Goal: Task Accomplishment & Management: Use online tool/utility

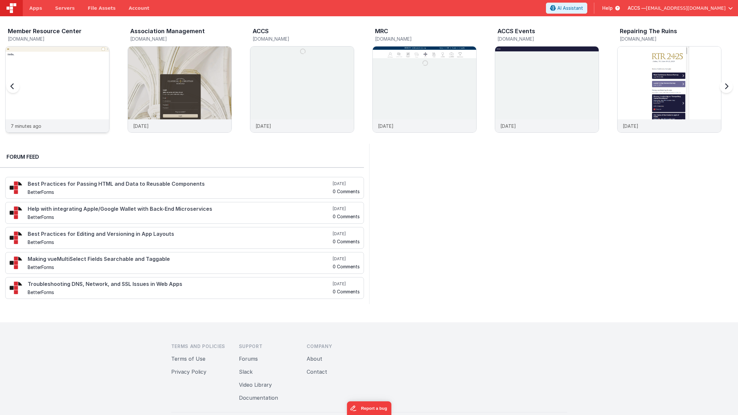
click at [61, 87] on img at bounding box center [58, 99] width 104 height 104
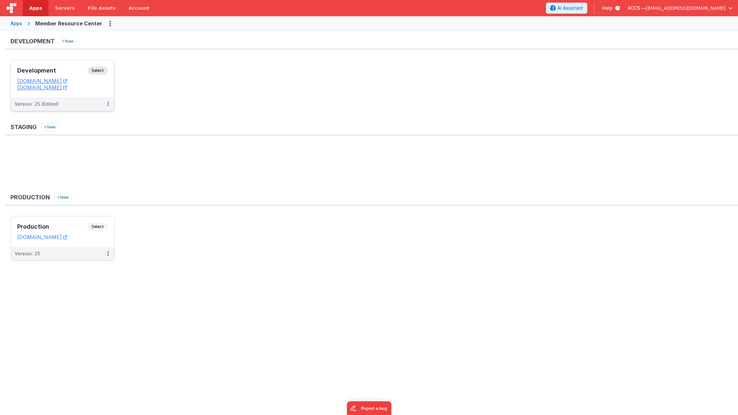
click at [61, 72] on h3 "Development" at bounding box center [52, 70] width 70 height 7
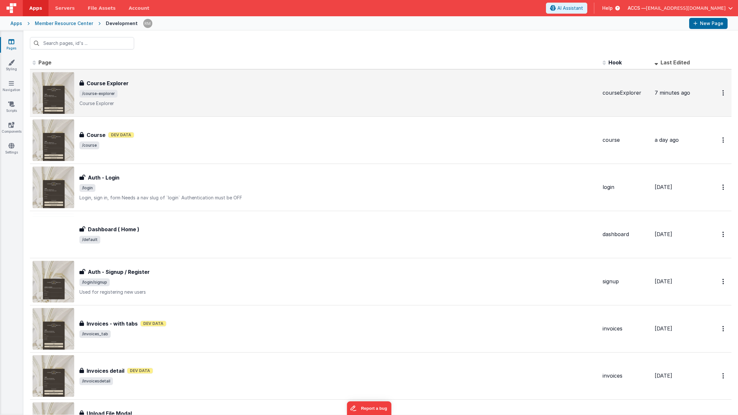
click at [140, 89] on div "Course Explorer Course Explorer /course-explorer Course Explorer" at bounding box center [338, 92] width 518 height 27
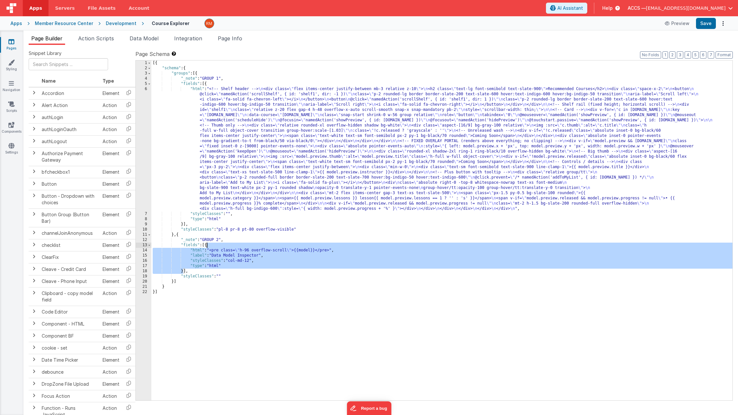
drag, startPoint x: 183, startPoint y: 270, endPoint x: 206, endPoint y: 247, distance: 33.2
click at [206, 247] on div "[{ "schema" : { "groups" : [{ "_note" : "GROUP 1" , "fields" : [{ "html" : "<!-…" at bounding box center [441, 236] width 581 height 351
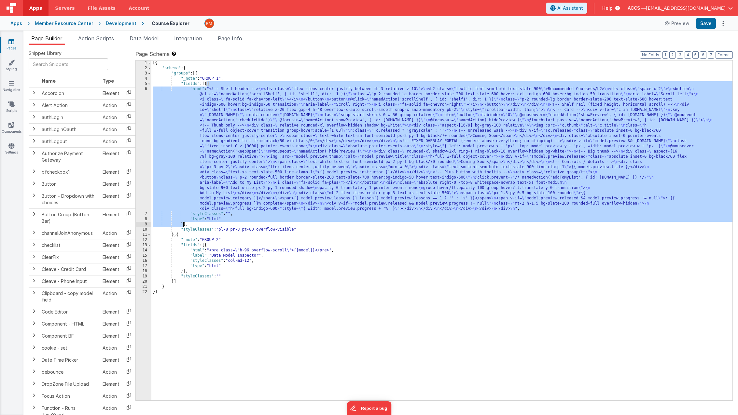
drag, startPoint x: 207, startPoint y: 85, endPoint x: 184, endPoint y: 224, distance: 140.2
click at [184, 224] on div "[{ "schema" : { "groups" : [{ "_note" : "GROUP 1" , "fields" : [{ "html" : "<!-…" at bounding box center [441, 236] width 581 height 351
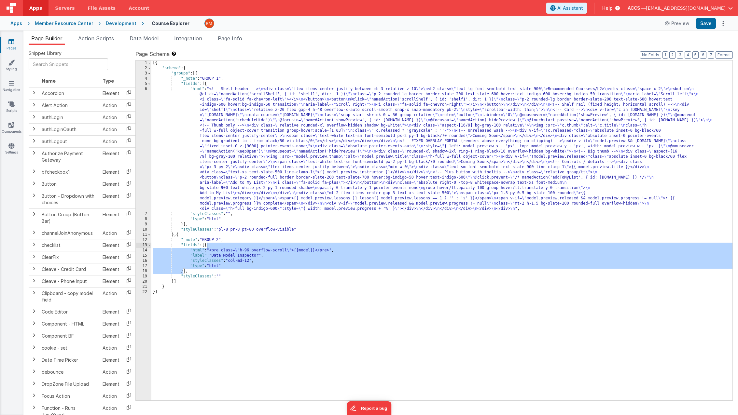
drag, startPoint x: 184, startPoint y: 268, endPoint x: 207, endPoint y: 246, distance: 31.8
click at [207, 246] on div "[{ "schema" : { "groups" : [{ "_note" : "GROUP 1" , "fields" : [{ "html" : "<!-…" at bounding box center [441, 236] width 581 height 351
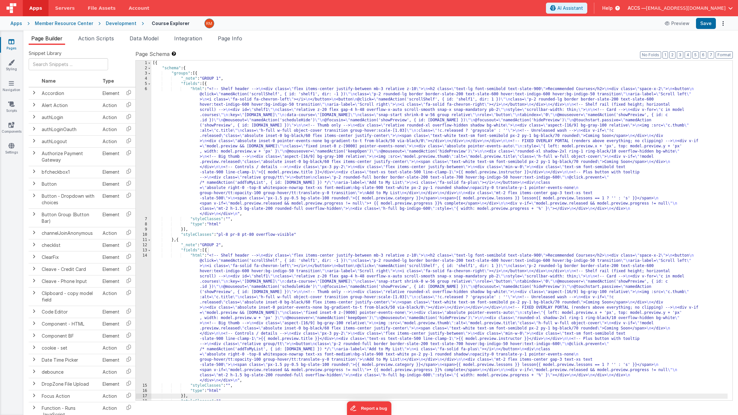
scroll to position [19, 0]
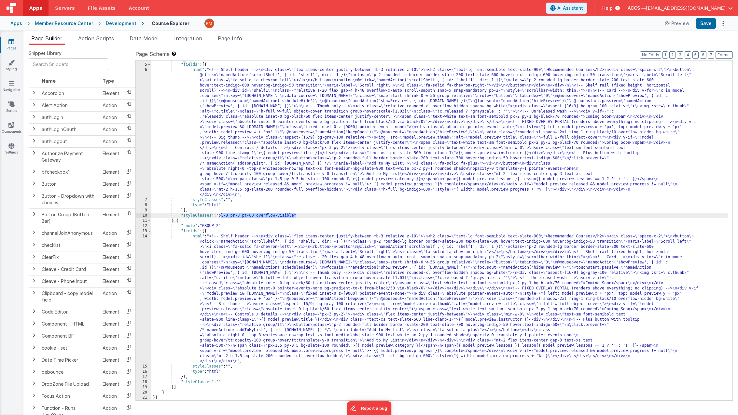
drag, startPoint x: 296, startPoint y: 216, endPoint x: 220, endPoint y: 216, distance: 75.9
click at [220, 216] on div ""_note" : "GROUP 1" , "fields" : [{ "html" : "<!-- Shelf header --> \n <div cla…" at bounding box center [439, 232] width 576 height 351
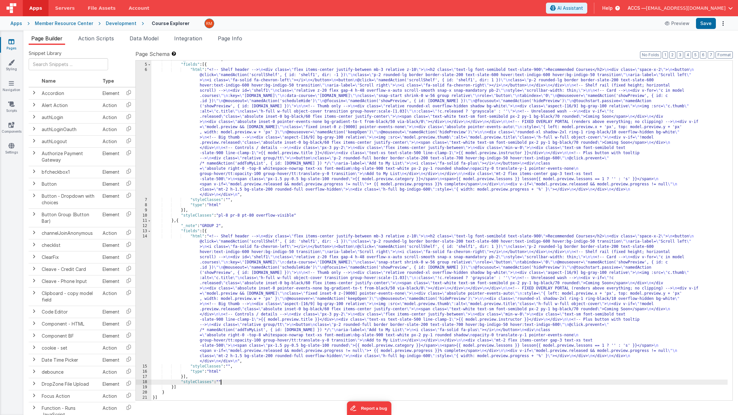
click at [221, 382] on div ""_note" : "GROUP 1" , "fields" : [{ "html" : "<!-- Shelf header --> \n <div cla…" at bounding box center [439, 232] width 576 height 351
click at [708, 23] on button "Save" at bounding box center [706, 23] width 20 height 11
click at [724, 25] on button "Options" at bounding box center [722, 23] width 9 height 9
click at [628, 41] on button at bounding box center [369, 207] width 738 height 415
click at [723, 9] on span "[EMAIL_ADDRESS][DOMAIN_NAME]" at bounding box center [686, 8] width 80 height 7
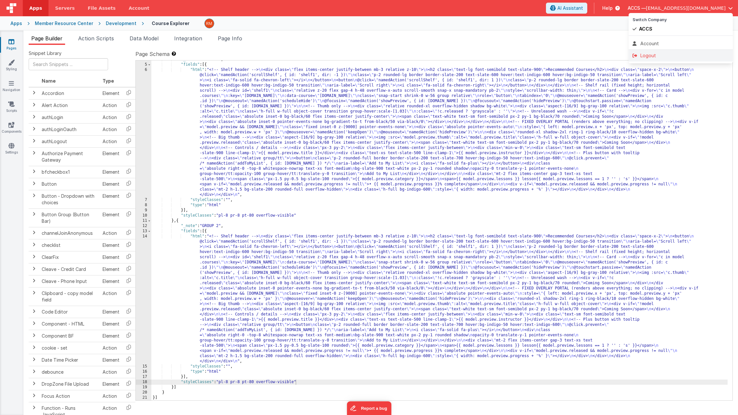
click at [676, 56] on div "Logout" at bounding box center [681, 55] width 96 height 7
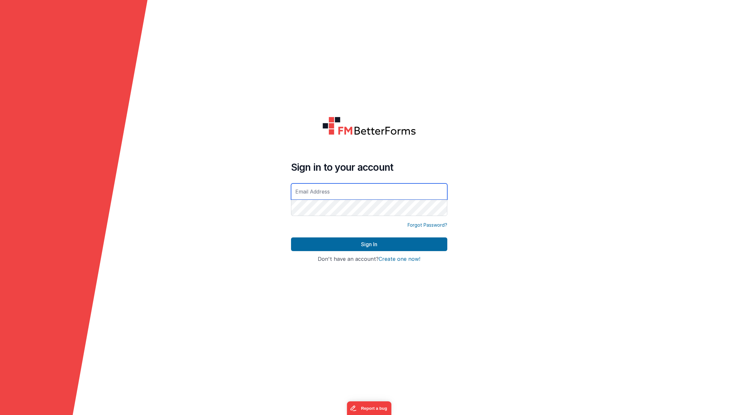
type input "[EMAIL_ADDRESS][DOMAIN_NAME]"
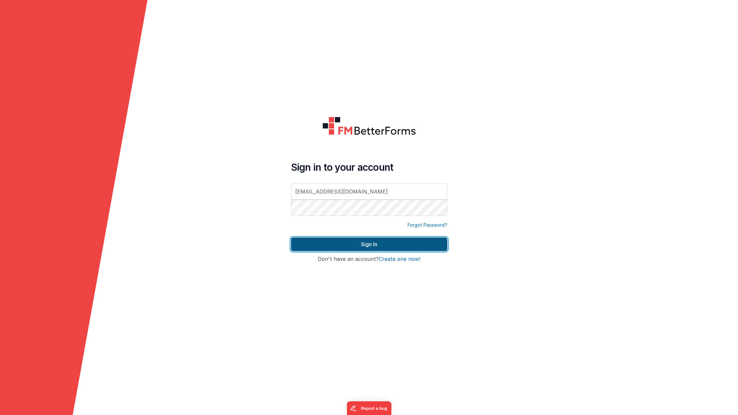
click at [381, 246] on button "Sign In" at bounding box center [369, 245] width 156 height 14
